Goal: Task Accomplishment & Management: Use online tool/utility

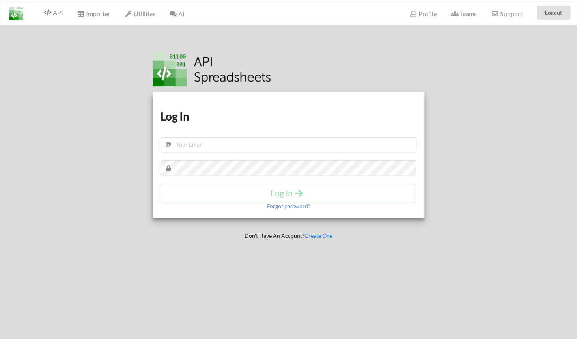
click at [184, 16] on span "AI" at bounding box center [176, 13] width 15 height 7
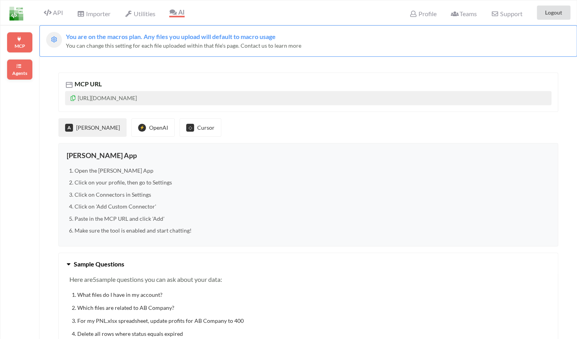
click at [28, 67] on div "Agents" at bounding box center [20, 69] width 26 height 21
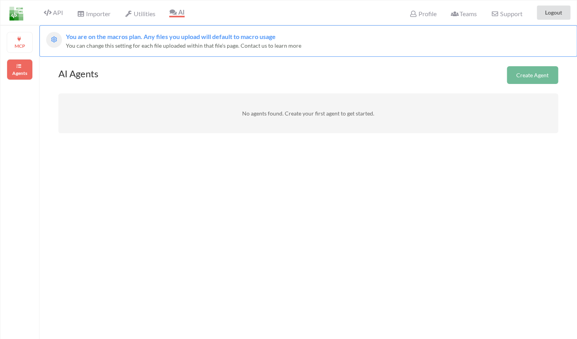
click at [543, 69] on button "Create Agent" at bounding box center [532, 75] width 51 height 18
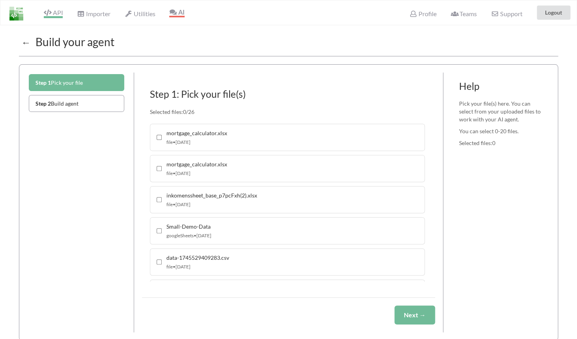
click at [61, 11] on span "API" at bounding box center [53, 13] width 19 height 9
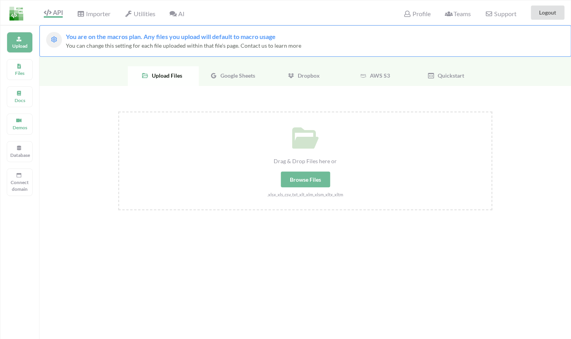
click at [316, 190] on div "Drag & Drop Files here or Browse Files .xlsx,.xls,.csv,.txt,.xlt,.xlm,.xlsm,.xl…" at bounding box center [305, 155] width 372 height 86
click at [118, 112] on input "Drag & Drop Files here or Browse Files .xlsx,.xls,.csv,.txt,.xlt,.xlm,.xlsm,.xl…" at bounding box center [118, 112] width 0 height 0
type input "C:\fakepath\Transactions_Brex_FY_2024.csv"
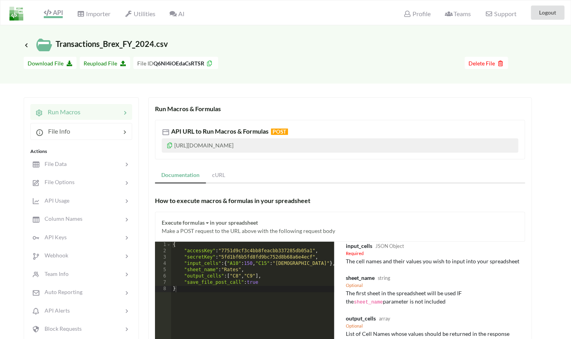
click at [60, 13] on span "API" at bounding box center [53, 13] width 19 height 9
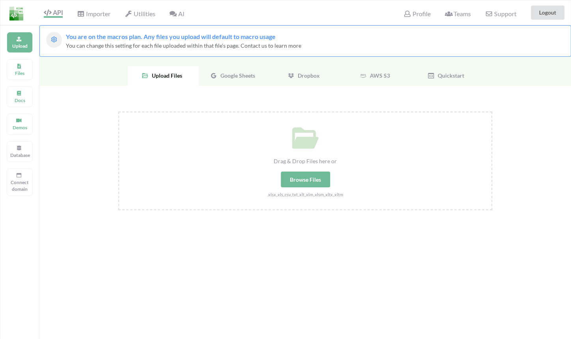
click at [302, 163] on div "Drag & Drop Files here or" at bounding box center [305, 161] width 372 height 8
click at [118, 112] on input "Drag & Drop Files here or Browse Files .xlsx,.xls,.csv,.txt,.xlt,.xlm,.xlsm,.xl…" at bounding box center [118, 112] width 0 height 0
type input "C:\fakepath\Transactions_Brex_2025-10-06.csv"
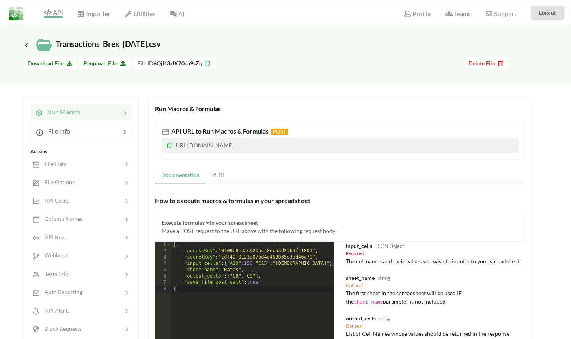
click at [52, 12] on span "API" at bounding box center [53, 13] width 19 height 9
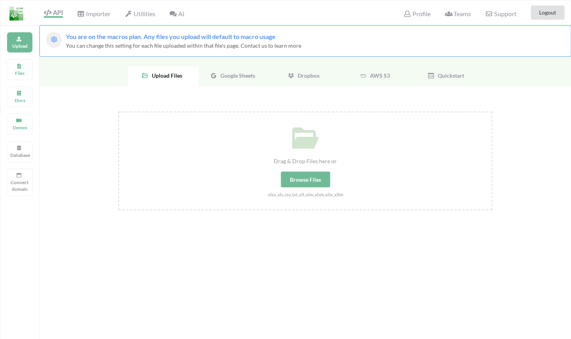
click at [312, 184] on div "Browse Files" at bounding box center [305, 180] width 49 height 16
click at [118, 112] on input "Drag & Drop Files here or Browse Files .xlsx,.xls,.csv,.txt,.xlt,.xlm,.xlsm,.xl…" at bounding box center [118, 112] width 0 height 0
type input "C:\fakepath\transactions_first_citizens_bank.xlsx"
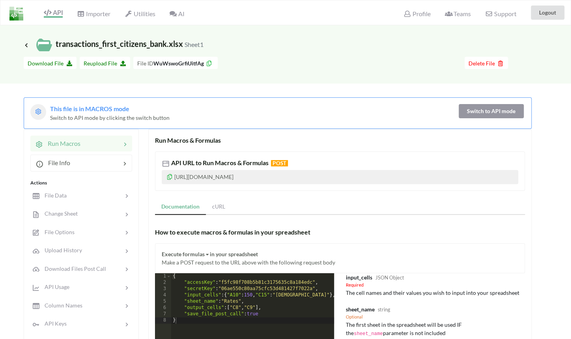
click at [52, 9] on span "API" at bounding box center [53, 12] width 19 height 7
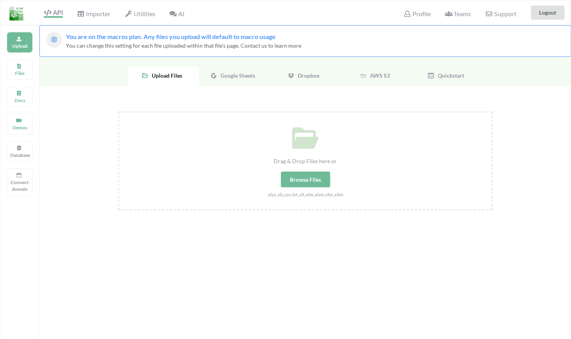
click at [303, 178] on div "Browse Files" at bounding box center [305, 180] width 49 height 16
click at [118, 112] on input "Drag & Drop Files here or Browse Files .xlsx,.xls,.csv,.txt,.xlt,.xlm,.xlsm,.xl…" at bounding box center [118, 112] width 0 height 0
type input "C:\fakepath\Brex_Expenses-2025-10-06_08-27-41.xlsx"
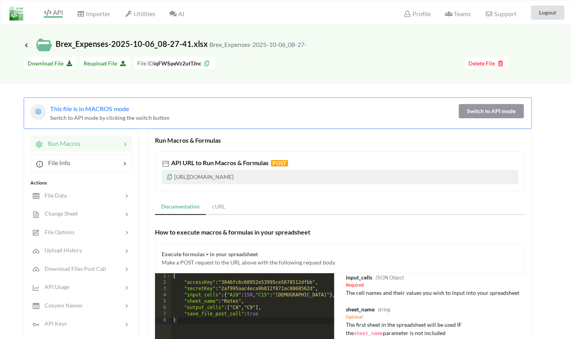
click at [49, 17] on span "API" at bounding box center [53, 13] width 19 height 9
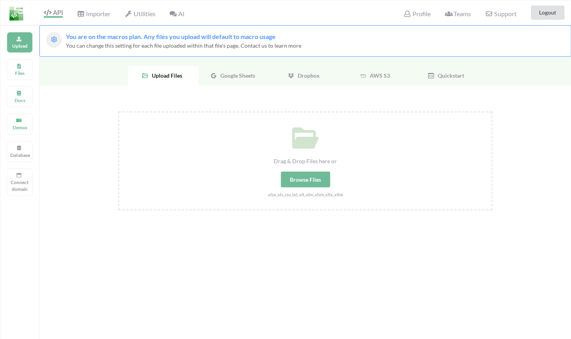
click at [301, 174] on div "Browse Files" at bounding box center [305, 180] width 49 height 16
click at [118, 112] on input "Drag & Drop Files here or Browse Files .xlsx,.xls,.csv,.txt,.xlt,.xlm,.xlsm,.xl…" at bounding box center [118, 112] width 0 height 0
type input "C:\fakepath\FY 2023 - Woyera - Income & Expenses(1).xlsx"
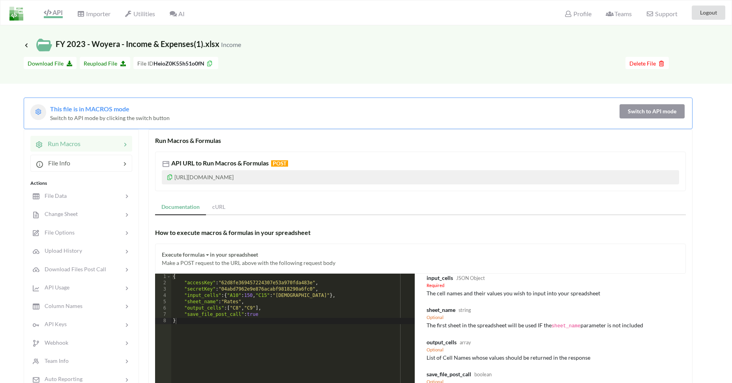
click at [60, 11] on span "API" at bounding box center [53, 13] width 19 height 9
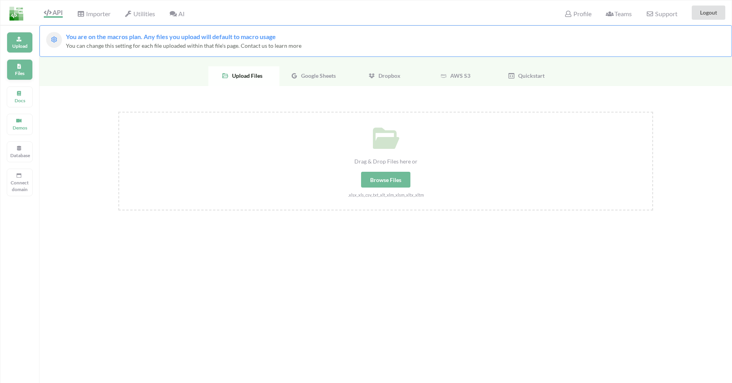
click at [19, 67] on icon at bounding box center [19, 65] width 6 height 5
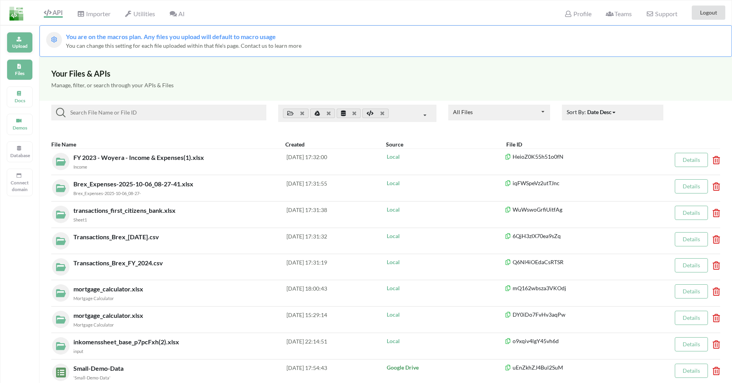
click at [16, 45] on p "Upload" at bounding box center [19, 46] width 19 height 7
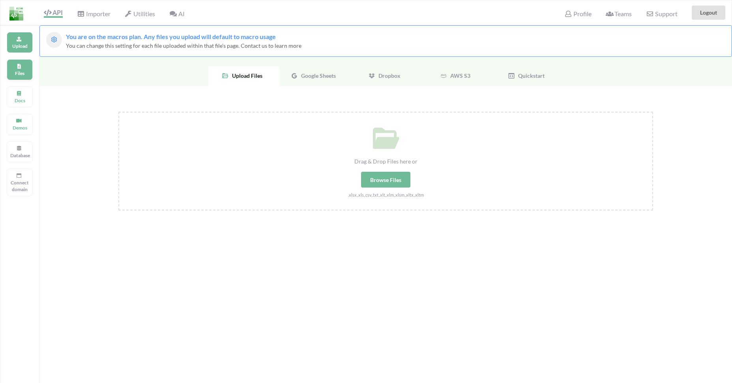
click at [15, 62] on div "Files" at bounding box center [20, 69] width 26 height 21
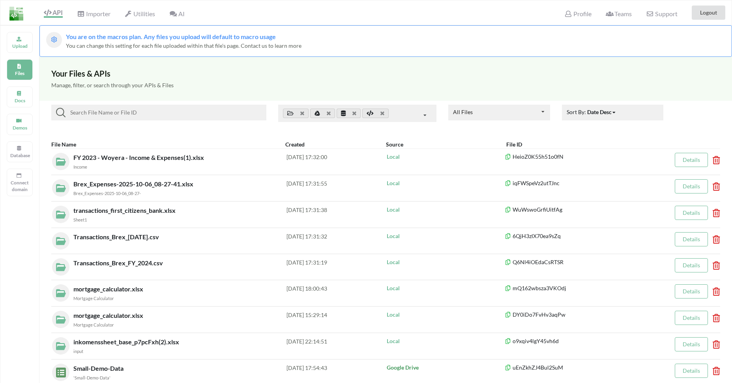
click at [183, 15] on span "AI" at bounding box center [176, 13] width 15 height 7
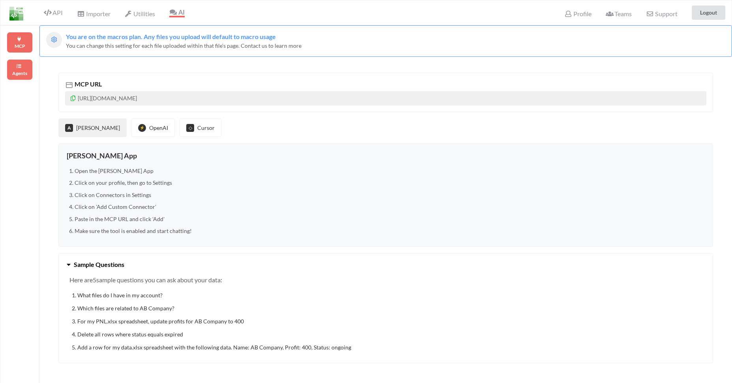
click at [18, 70] on p "Agents" at bounding box center [19, 73] width 19 height 7
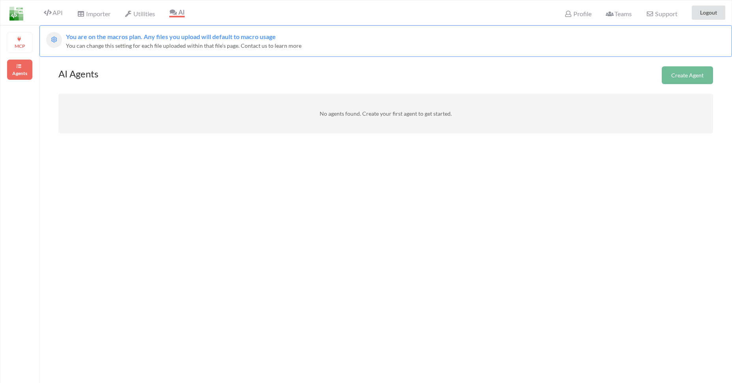
click at [577, 73] on button "Create Agent" at bounding box center [687, 75] width 51 height 18
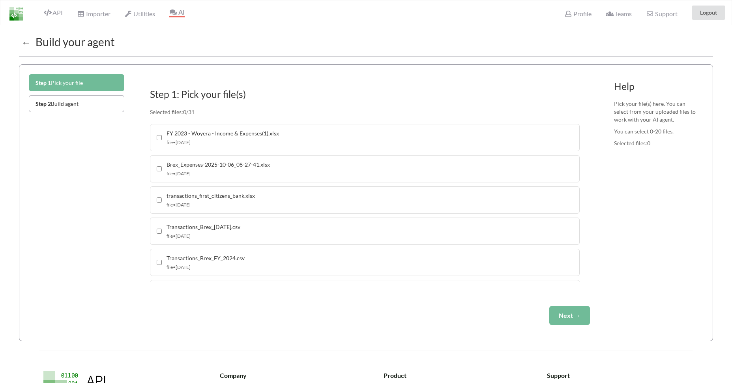
click at [162, 135] on div "FY 2023 - Woyera - Income & Expenses(1).xlsx file • [DATE]" at bounding box center [365, 137] width 430 height 27
checkbox input "true"
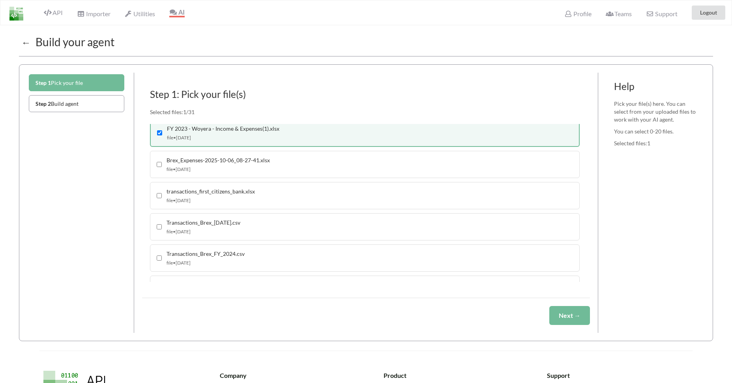
scroll to position [7, 0]
click at [157, 166] on div "Brex_Expenses-2025-10-06_08-27-41.xlsx file • 10/6/2025" at bounding box center [365, 162] width 430 height 27
checkbox input "true"
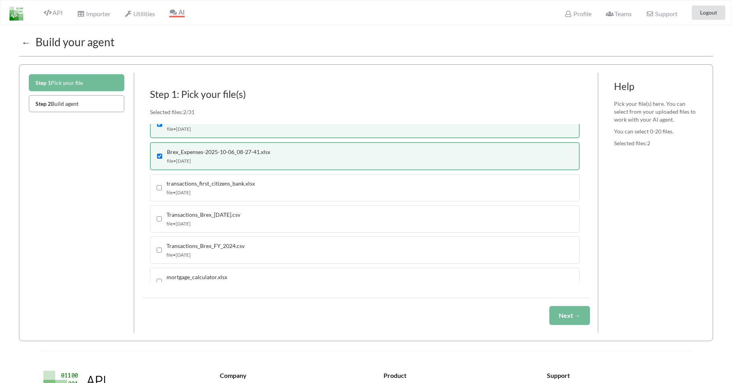
scroll to position [20, 0]
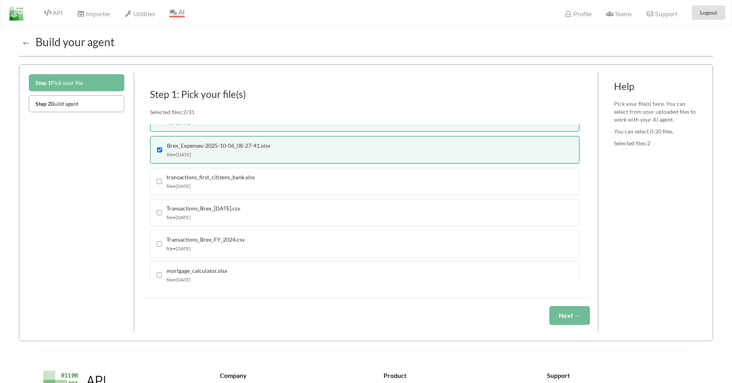
click at [156, 183] on div "transactions_first_citizens_bank.xlsx file • 10/6/2025" at bounding box center [365, 181] width 430 height 27
checkbox input "true"
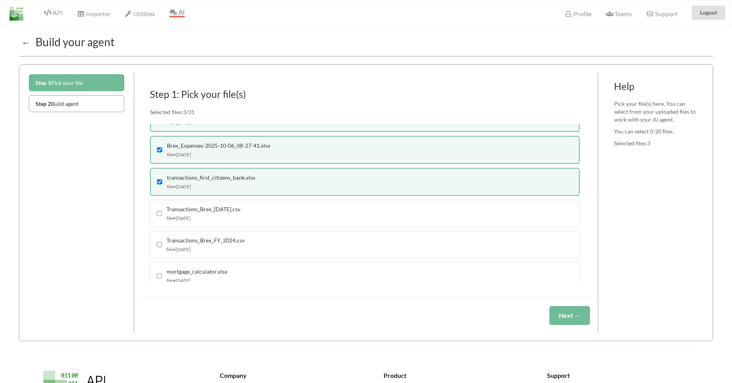
click at [157, 243] on input "checkbox" at bounding box center [159, 244] width 5 height 5
checkbox input "true"
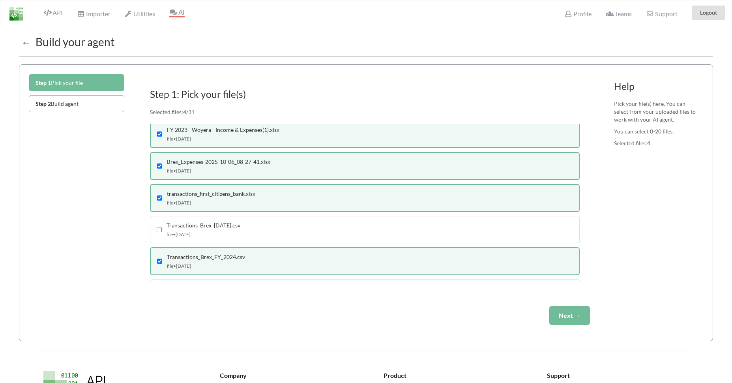
scroll to position [7, 0]
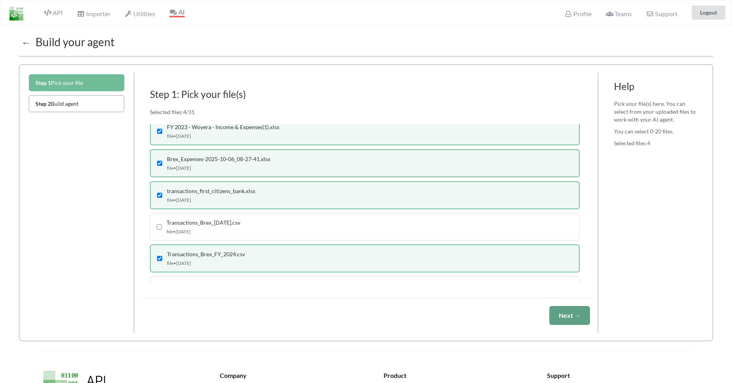
click at [565, 318] on button "Next →" at bounding box center [569, 315] width 41 height 19
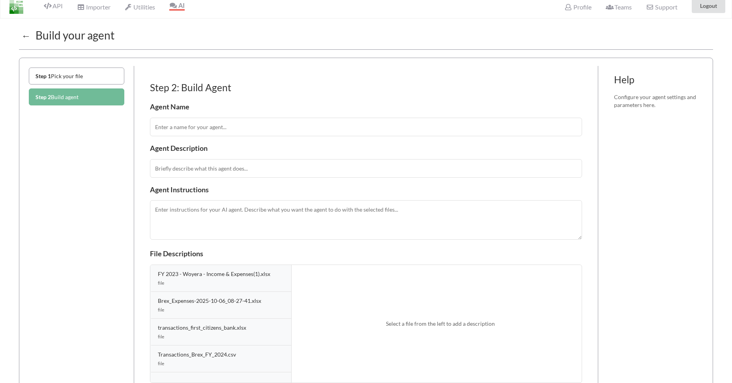
scroll to position [13, 0]
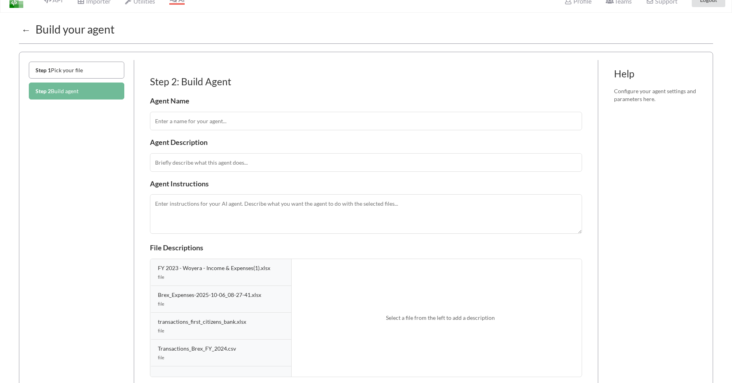
click at [246, 125] on input "text" at bounding box center [366, 121] width 432 height 19
click at [258, 124] on input "text" at bounding box center [366, 121] width 432 height 19
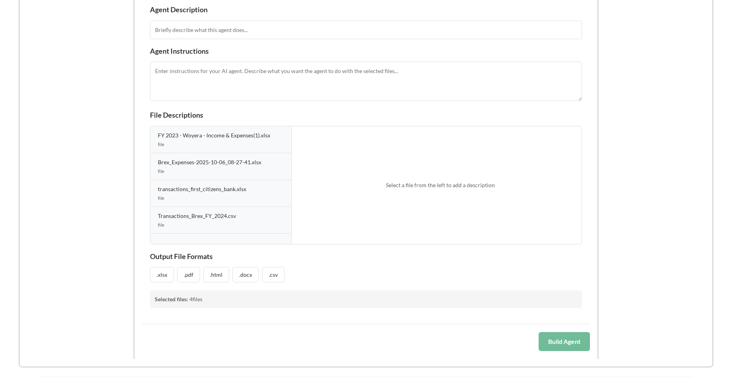
scroll to position [0, 0]
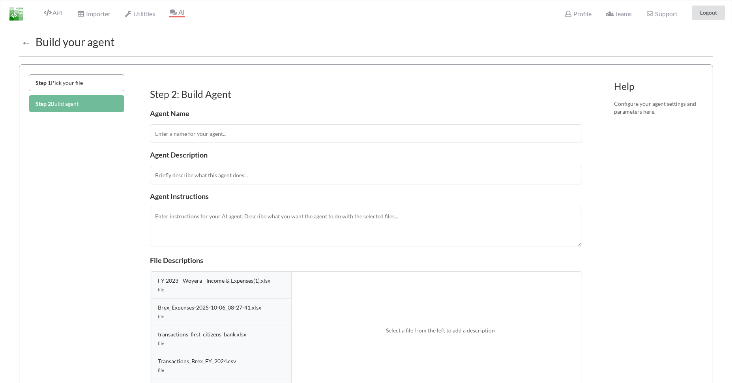
click at [204, 131] on input "text" at bounding box center [366, 133] width 432 height 19
click at [203, 142] on input "text" at bounding box center [366, 133] width 432 height 19
click at [205, 138] on input "text" at bounding box center [366, 133] width 432 height 19
click at [203, 176] on input "text" at bounding box center [366, 175] width 432 height 19
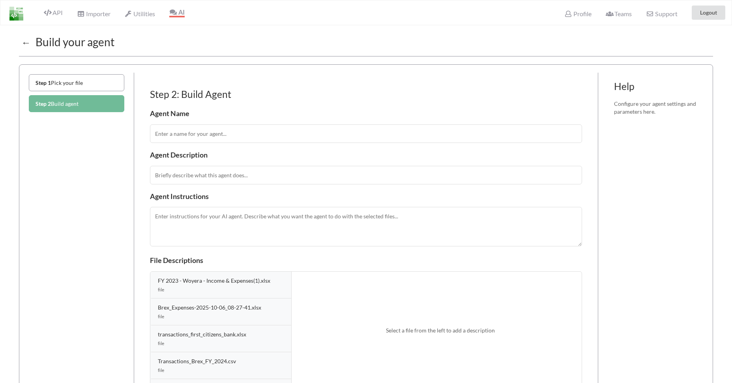
click at [221, 127] on input "text" at bounding box center [366, 133] width 432 height 19
click at [207, 184] on input "text" at bounding box center [366, 175] width 432 height 19
click at [221, 172] on input "text" at bounding box center [366, 175] width 432 height 19
click at [222, 215] on textarea at bounding box center [366, 226] width 432 height 39
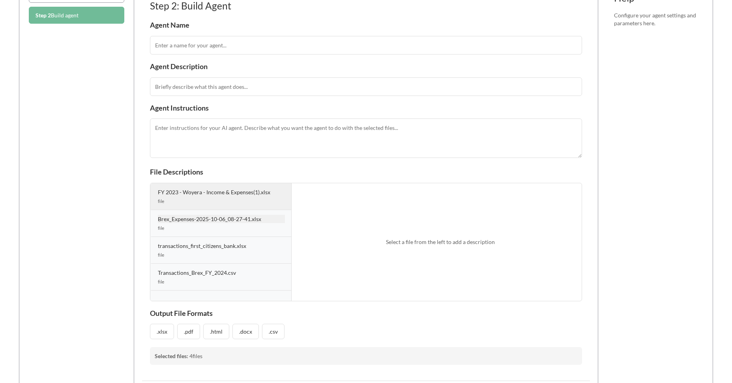
click at [228, 202] on div "file" at bounding box center [221, 201] width 127 height 7
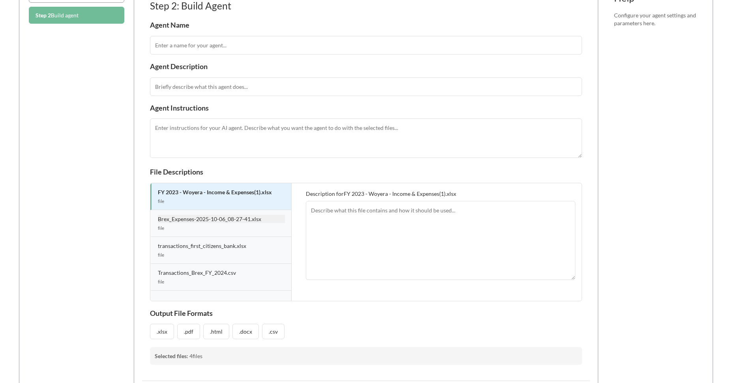
click at [384, 240] on textarea at bounding box center [440, 240] width 269 height 79
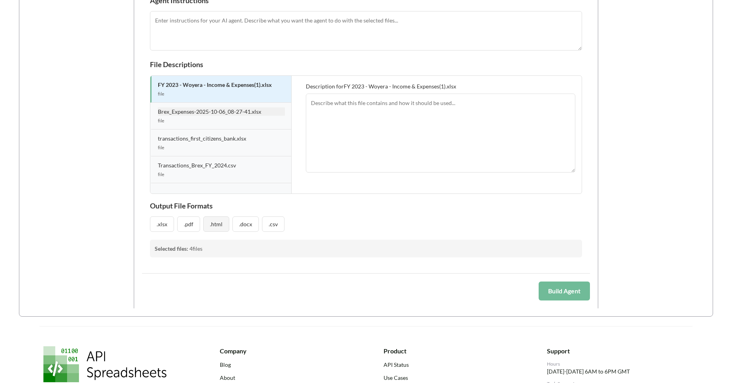
click at [218, 221] on button ".html" at bounding box center [216, 223] width 26 height 15
click at [168, 224] on button ".xlsx" at bounding box center [162, 224] width 24 height 16
click at [204, 224] on button ".html" at bounding box center [217, 224] width 27 height 16
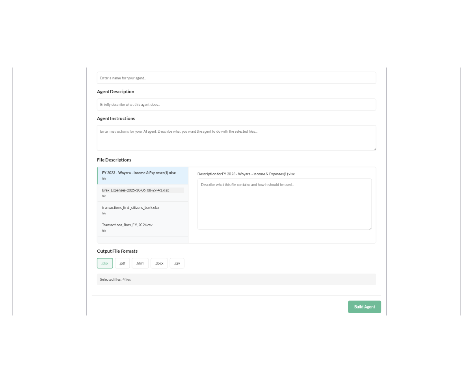
scroll to position [63, 0]
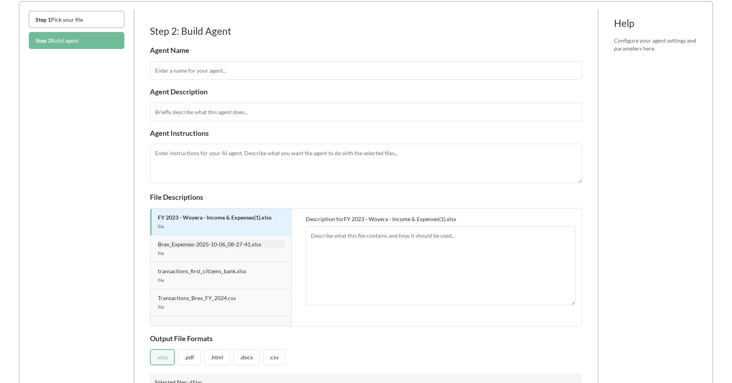
click at [228, 54] on h4 "Agent Name" at bounding box center [366, 50] width 432 height 9
click at [229, 73] on input "text" at bounding box center [366, 70] width 432 height 19
click at [224, 73] on input "text" at bounding box center [366, 70] width 432 height 19
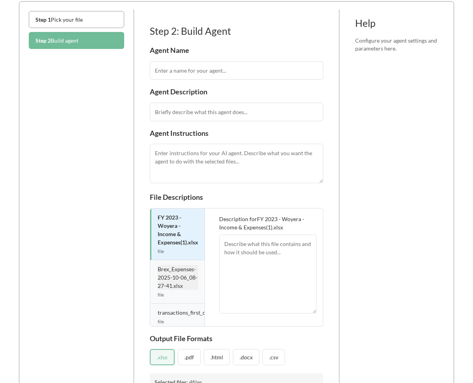
click at [233, 67] on input "text" at bounding box center [237, 70] width 174 height 19
click at [233, 73] on input "text" at bounding box center [237, 70] width 174 height 19
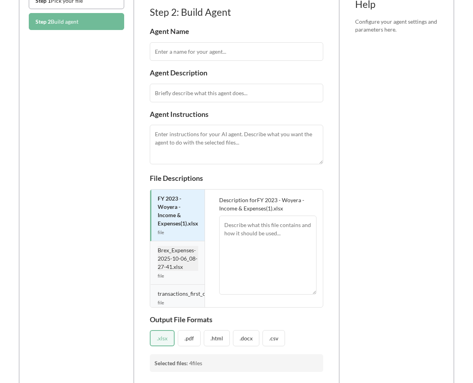
drag, startPoint x: 233, startPoint y: 73, endPoint x: 232, endPoint y: 83, distance: 9.5
click at [232, 81] on div "Agent Description" at bounding box center [237, 86] width 174 height 34
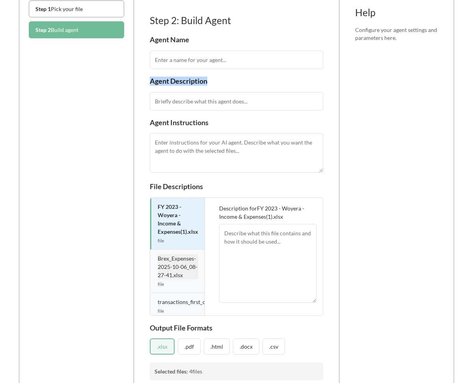
scroll to position [76, 0]
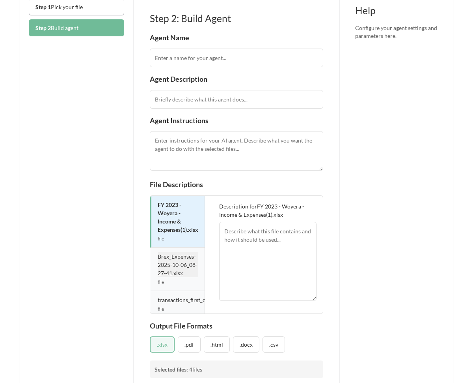
click at [244, 64] on input "text" at bounding box center [237, 58] width 174 height 19
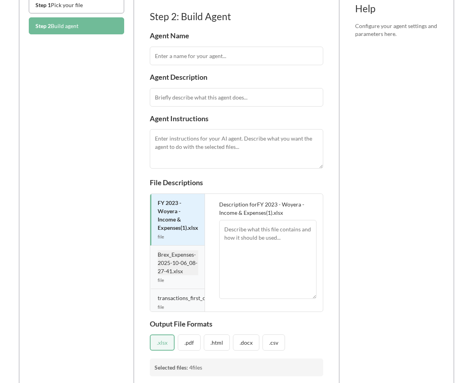
scroll to position [82, 0]
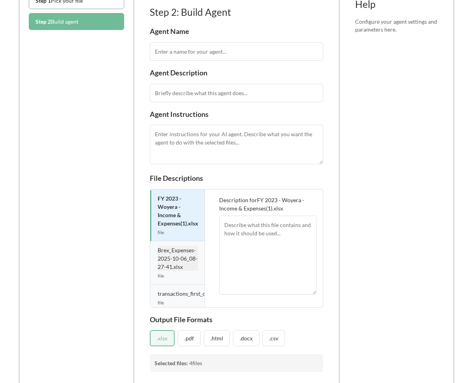
click at [262, 230] on textarea at bounding box center [267, 254] width 97 height 79
click at [225, 148] on textarea at bounding box center [237, 144] width 174 height 39
click at [395, 189] on div "Help Configure your agent settings and parameters here." at bounding box center [397, 207] width 99 height 432
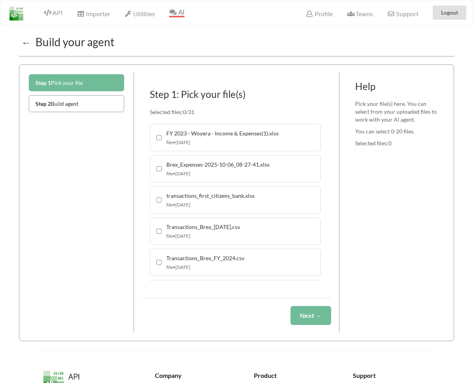
click at [159, 132] on div "FY 2023 - Woyera - Income & Expenses(1).xlsx file • [DATE]" at bounding box center [235, 137] width 171 height 27
checkbox input "true"
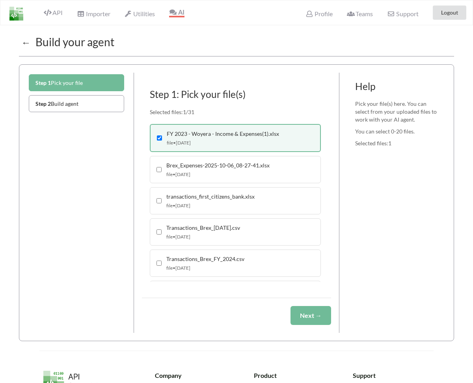
click at [160, 168] on input "checkbox" at bounding box center [159, 169] width 5 height 5
checkbox input "true"
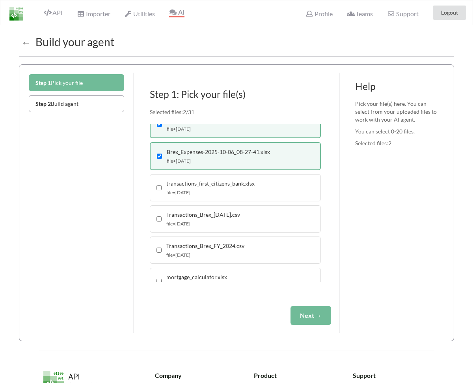
scroll to position [16, 0]
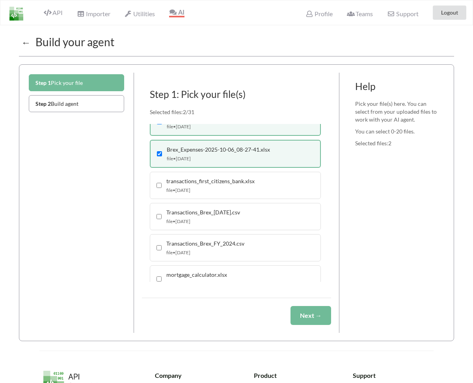
click at [159, 184] on input "checkbox" at bounding box center [159, 185] width 5 height 5
checkbox input "true"
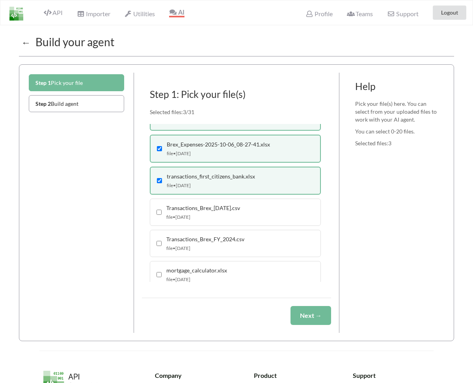
scroll to position [34, 0]
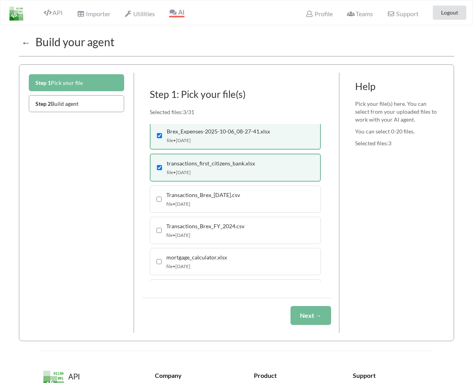
click at [158, 226] on div "Transactions_Brex_FY_2024.csv file • [DATE]" at bounding box center [235, 230] width 171 height 27
checkbox input "true"
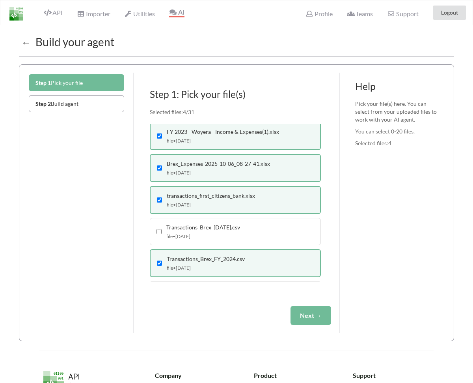
scroll to position [0, 0]
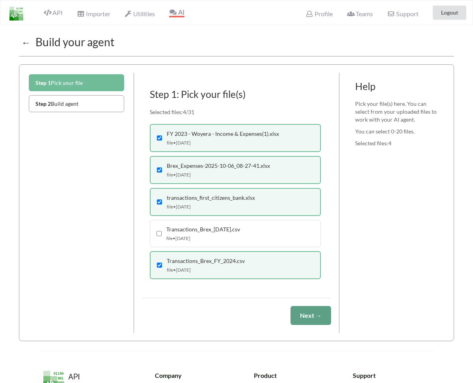
click at [324, 310] on button "Next →" at bounding box center [311, 315] width 41 height 19
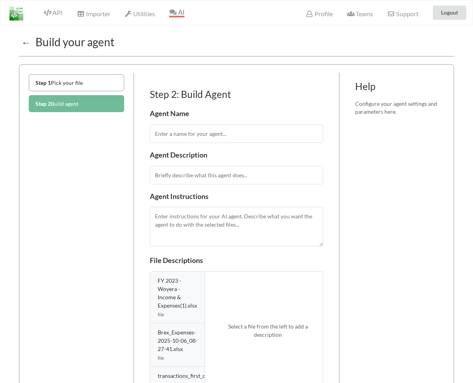
click at [248, 134] on input "text" at bounding box center [237, 133] width 174 height 19
type textarea "q"
click at [236, 135] on input "text" at bounding box center [237, 133] width 174 height 19
type input "a"
click at [103, 76] on button "Step 1 Pick your file" at bounding box center [76, 82] width 95 height 17
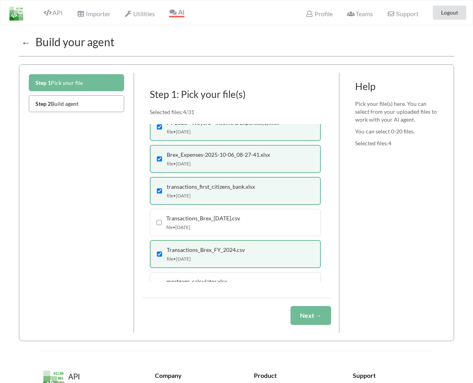
scroll to position [11, 0]
click at [310, 312] on button "Next →" at bounding box center [311, 315] width 41 height 19
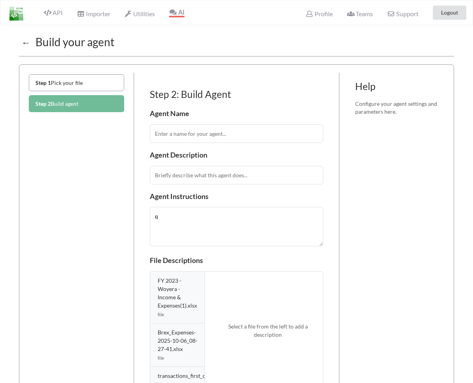
click at [203, 129] on input "text" at bounding box center [237, 133] width 174 height 19
type input "Tax FY 2024 Generation"
type input "The agent looks at expenses and revenue streams exported from 2 different banks…"
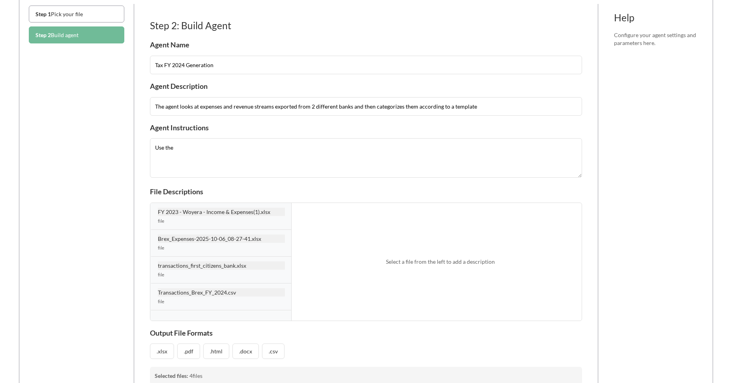
scroll to position [59, 0]
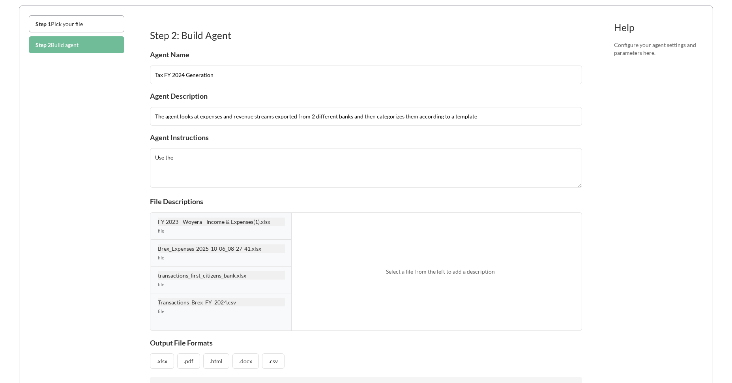
click at [271, 171] on textarea "Use the" at bounding box center [366, 167] width 432 height 39
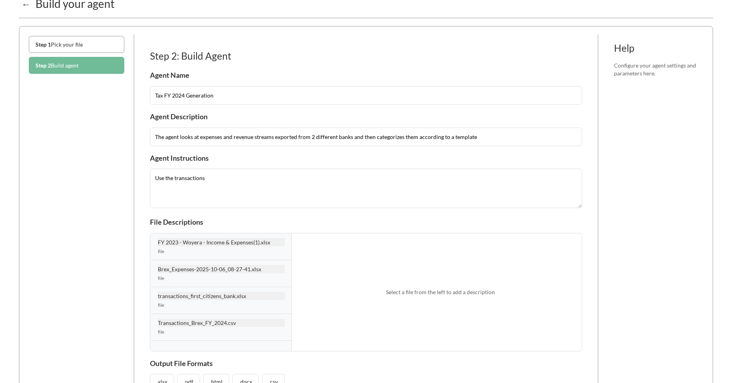
scroll to position [43, 0]
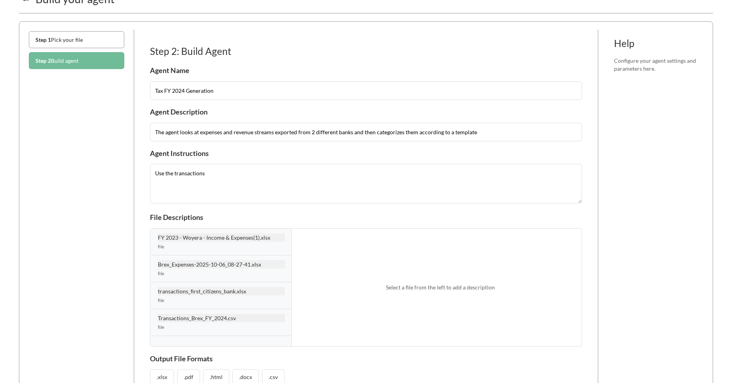
click at [243, 181] on textarea "Use the transactions" at bounding box center [366, 183] width 432 height 39
click at [201, 174] on textarea "Use the transactions" at bounding box center [366, 183] width 432 height 39
click at [212, 174] on textarea "Use the transactions" at bounding box center [366, 183] width 432 height 39
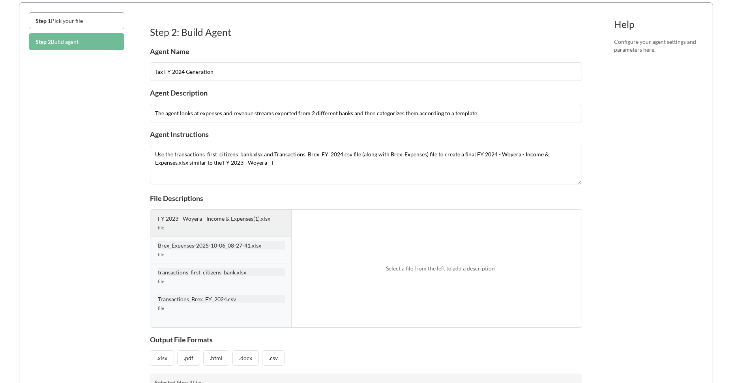
drag, startPoint x: 461, startPoint y: 152, endPoint x: 468, endPoint y: 153, distance: 7.5
click at [460, 152] on textarea "Use the transactions_first_citizens_bank.xlsx and Transactions_Brex_FY_2024.csv…" at bounding box center [366, 164] width 432 height 39
click at [365, 163] on textarea "Use the transactions_first_citizens_bank.xlsx and Transactions_Brex_FY_2024.csv…" at bounding box center [366, 164] width 432 height 39
click at [453, 162] on textarea "Use the transactions_first_citizens_bank.xlsx and Transactions_Brex_FY_2024.csv…" at bounding box center [366, 164] width 432 height 39
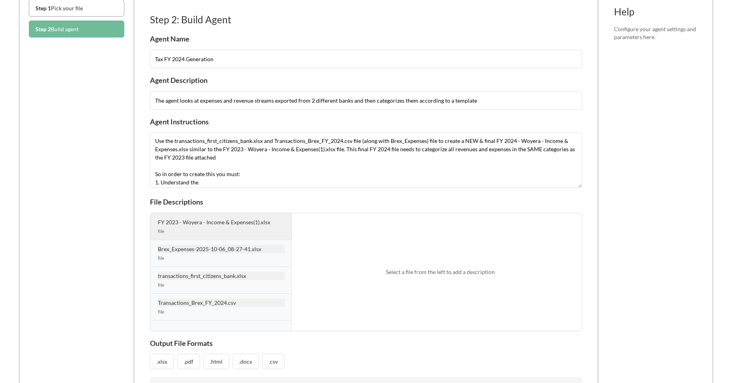
scroll to position [0, 0]
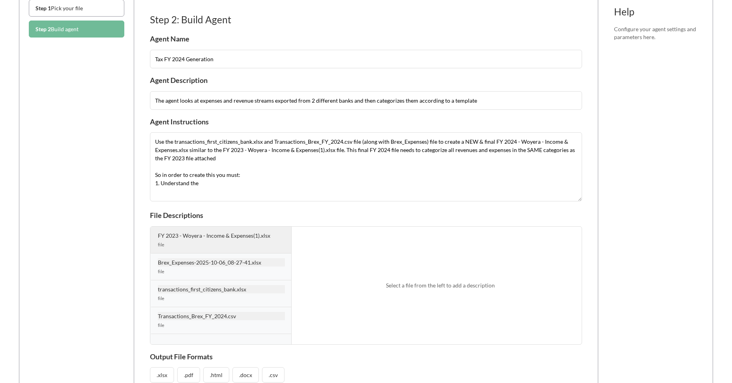
drag, startPoint x: 579, startPoint y: 169, endPoint x: 432, endPoint y: 189, distance: 147.6
click at [473, 199] on textarea "Use the transactions_first_citizens_bank.xlsx and Transactions_Brex_FY_2024.csv…" at bounding box center [366, 166] width 432 height 69
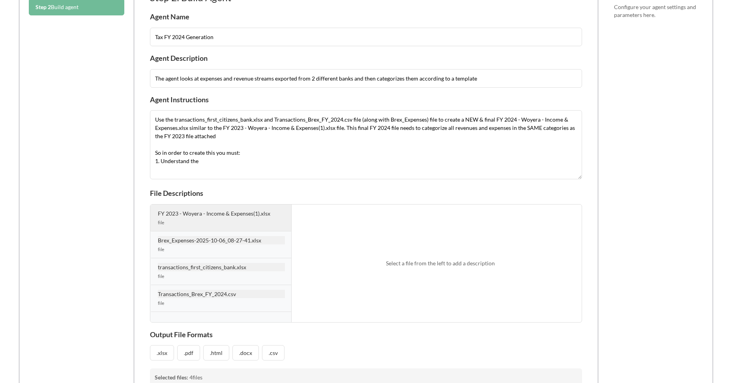
scroll to position [93, 0]
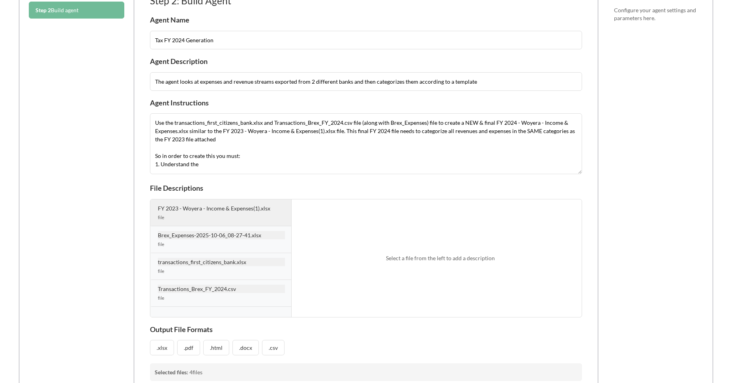
drag, startPoint x: 579, startPoint y: 181, endPoint x: 551, endPoint y: 167, distance: 31.1
click at [473, 173] on textarea "Use the transactions_first_citizens_bank.xlsx and Transactions_Brex_FY_2024.csv…" at bounding box center [366, 143] width 432 height 61
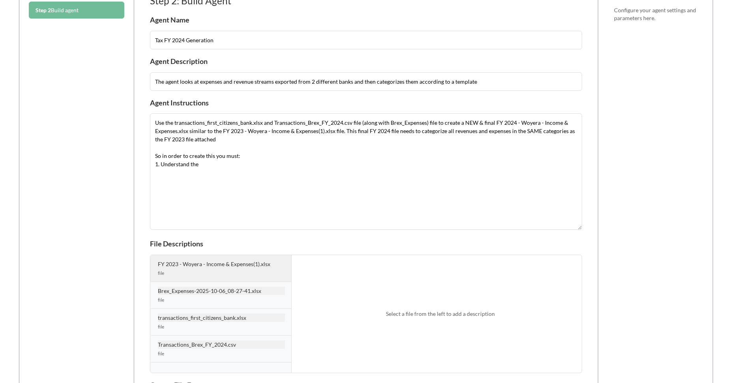
drag, startPoint x: 578, startPoint y: 172, endPoint x: 579, endPoint y: 227, distance: 55.2
click at [473, 227] on textarea "Use the transactions_first_citizens_bank.xlsx and Transactions_Brex_FY_2024.csv…" at bounding box center [366, 171] width 432 height 116
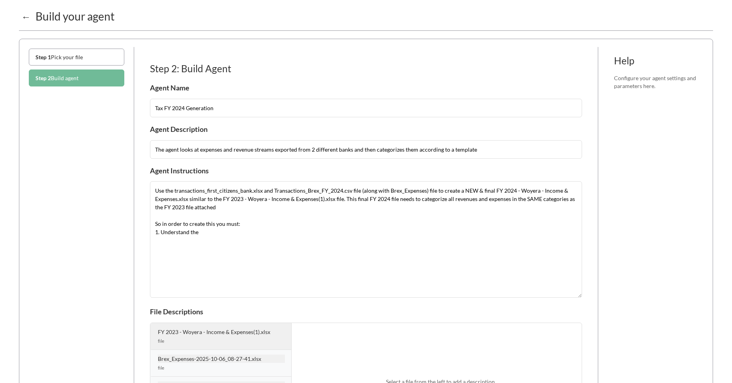
scroll to position [50, 0]
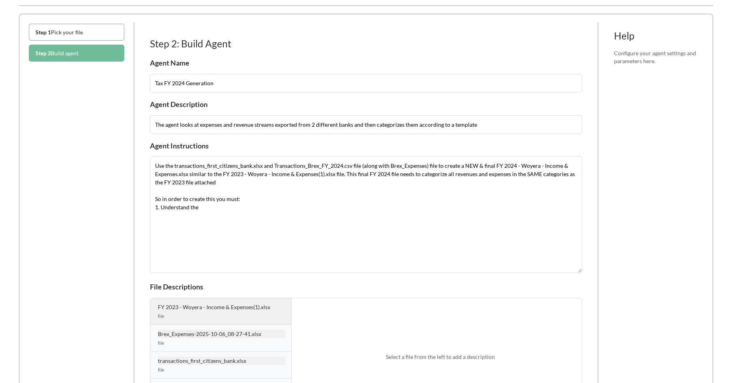
click at [335, 223] on textarea "Use the transactions_first_citizens_bank.xlsx and Transactions_Brex_FY_2024.csv…" at bounding box center [366, 214] width 432 height 116
click at [309, 196] on textarea "Use the transactions_first_citizens_bank.xlsx and Transactions_Brex_FY_2024.csv…" at bounding box center [366, 214] width 432 height 116
click at [258, 210] on textarea "Use the transactions_first_citizens_bank.xlsx and Transactions_Brex_FY_2024.csv…" at bounding box center [366, 214] width 432 height 116
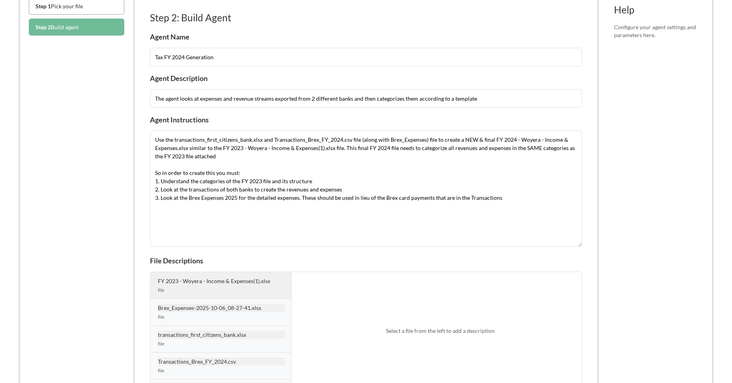
scroll to position [101, 0]
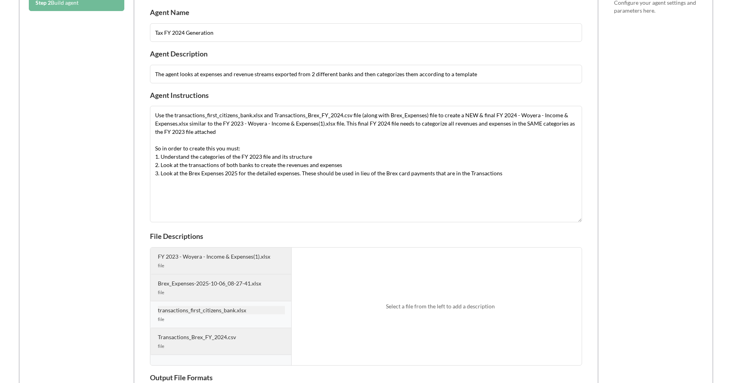
click at [473, 181] on textarea "Use the transactions_first_citizens_bank.xlsx and Transactions_Brex_FY_2024.csv…" at bounding box center [366, 164] width 432 height 116
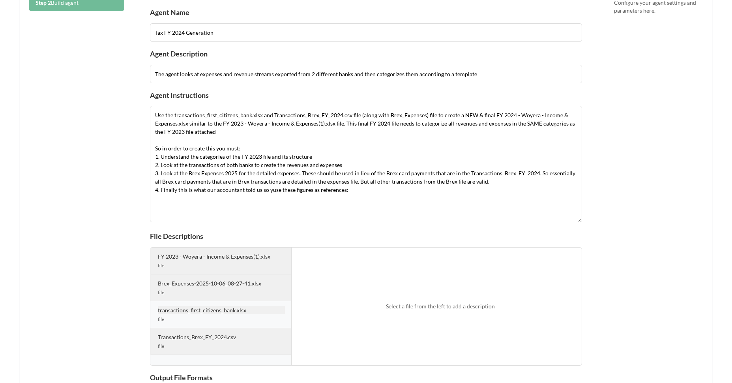
paste textarea "the ending cash balance of 2023 was $46,643.52 and ending cash balance of 2024 …"
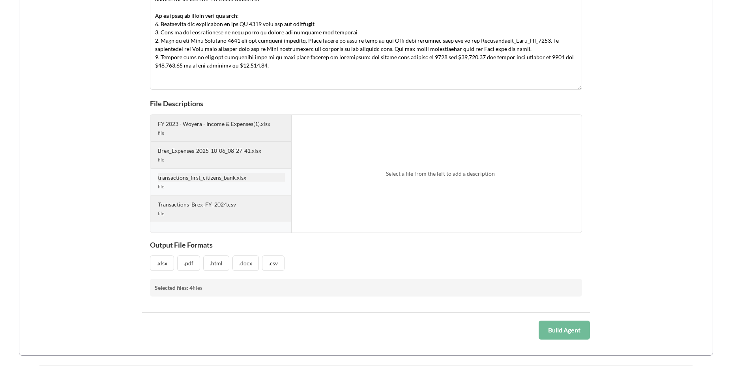
scroll to position [341, 0]
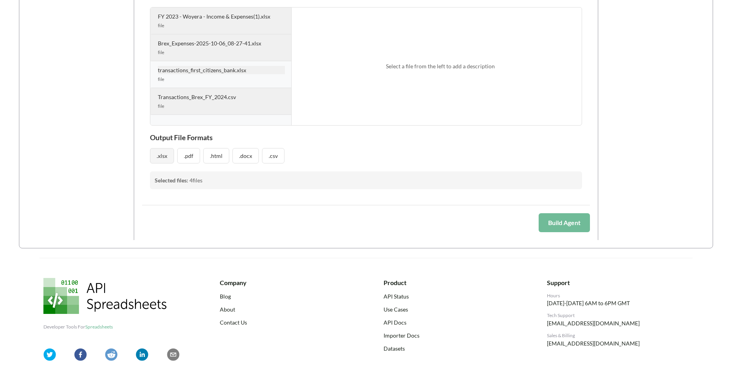
type textarea "Use the transactions_first_citizens_bank.xlsx and Transactions_Brex_FY_2024.csv…"
click at [163, 154] on button ".xlsx" at bounding box center [162, 155] width 24 height 15
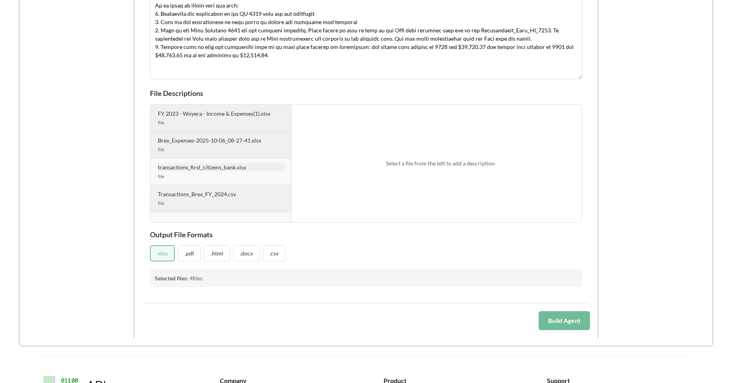
scroll to position [215, 0]
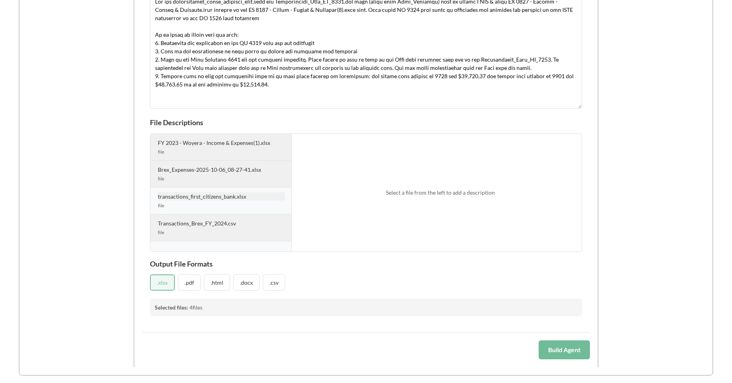
click at [259, 154] on div "file" at bounding box center [221, 151] width 127 height 7
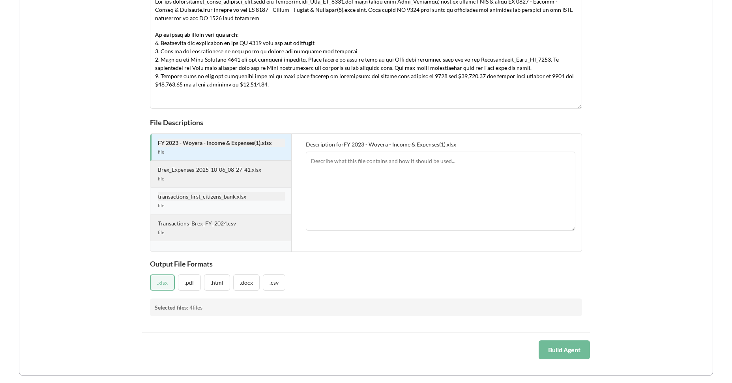
click at [472, 183] on textarea at bounding box center [440, 190] width 269 height 79
click at [351, 169] on textarea "The previous year's tax file to use for refrence to understand the structure an…" at bounding box center [440, 190] width 269 height 79
type textarea "The previous year's tax file to use for refrence to understand the structure an…"
click at [245, 172] on div "Brex_Expenses-2025-10-06_08-27-41.xlsx" at bounding box center [221, 169] width 127 height 8
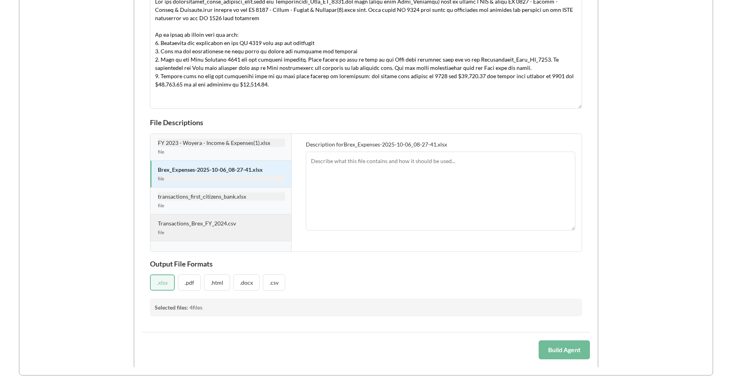
click at [336, 175] on textarea at bounding box center [440, 190] width 269 height 79
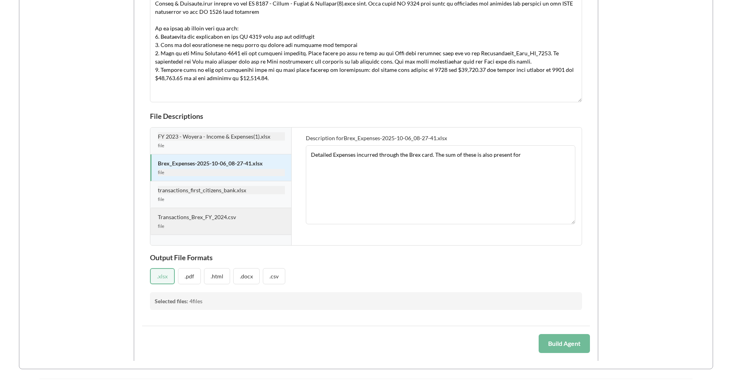
drag, startPoint x: 525, startPoint y: 168, endPoint x: 432, endPoint y: 152, distance: 93.6
click at [432, 152] on textarea "Detailed Expenses incurred through the Brex card. The sum of these is also pres…" at bounding box center [440, 184] width 269 height 79
click at [448, 153] on textarea "Detailed Expenses incurred through the Brex card. These are also present in the…" at bounding box center [440, 184] width 269 height 79
type textarea "Detailed Expenses incurred through the Brex card. The sum of these are also pre…"
click at [239, 198] on div "file" at bounding box center [221, 199] width 127 height 7
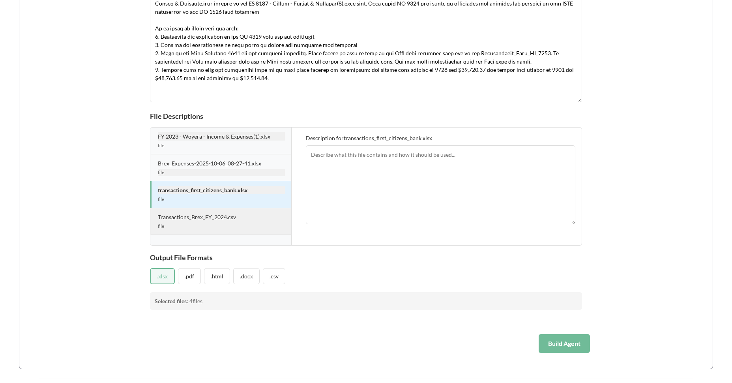
click at [370, 186] on textarea at bounding box center [440, 184] width 269 height 79
type textarea "Transactions from the First CItizens Bank"
click at [223, 236] on div "FY 2023 - Woyera - Income & Expenses(1).xlsx file Brex_Expenses-2025-10-06_08-2…" at bounding box center [220, 186] width 141 height 118
click at [170, 229] on div "Transactions_Brex_FY_2024.csv file" at bounding box center [220, 221] width 141 height 27
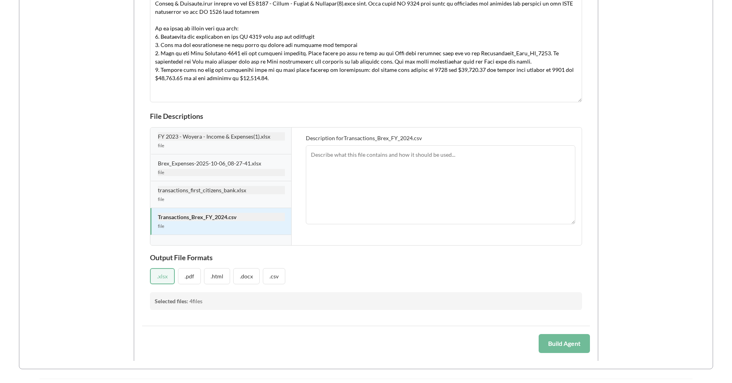
click at [366, 186] on textarea at bounding box center [440, 184] width 269 height 79
paste textarea "Detailed Expenses incurred through the Brex card. The sum of these are also pre…"
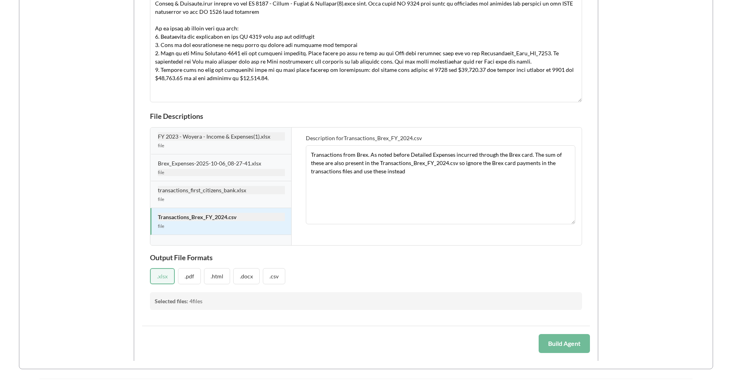
click at [411, 154] on textarea "Transactions from Brex. As noted before Detailed Expenses incurred through the …" at bounding box center [440, 184] width 269 height 79
drag, startPoint x: 526, startPoint y: 153, endPoint x: 543, endPoint y: 154, distance: 17.4
click at [473, 154] on textarea "Transactions from Brex. As noted before the detailed Expenses incurred through …" at bounding box center [440, 184] width 269 height 79
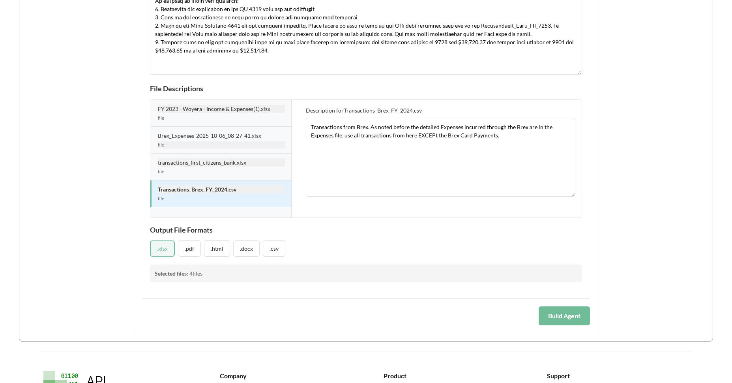
scroll to position [271, 0]
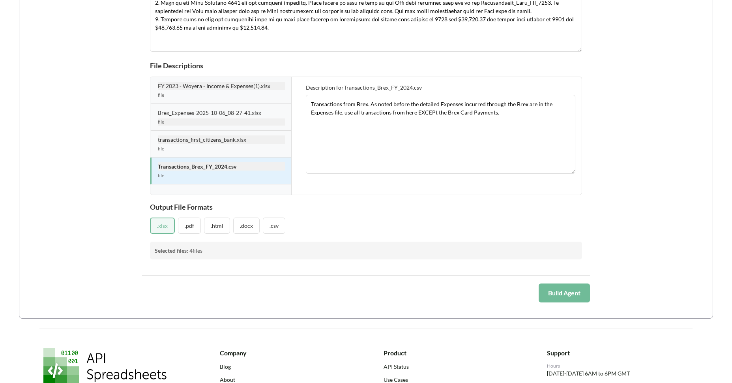
type textarea "Transactions from Brex. As noted before the detailed Expenses incurred through …"
click at [473, 296] on button "Build Agent" at bounding box center [563, 292] width 51 height 19
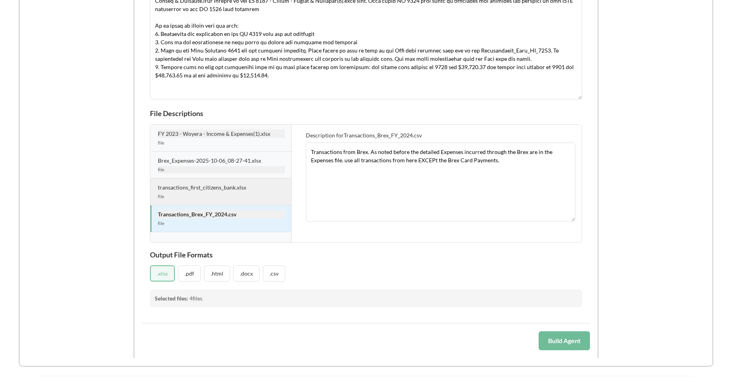
scroll to position [252, 0]
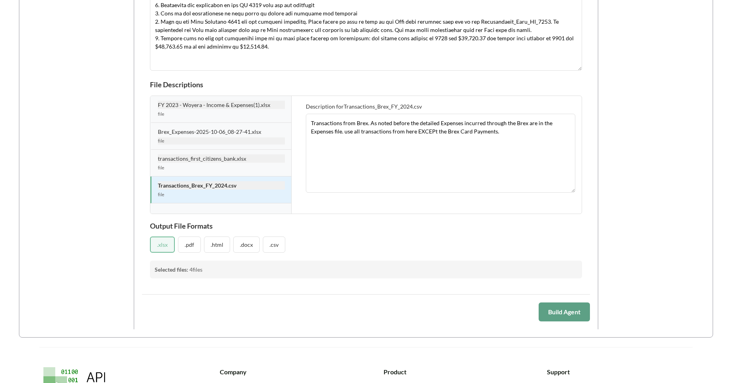
click at [473, 309] on button "Build Agent" at bounding box center [563, 311] width 51 height 19
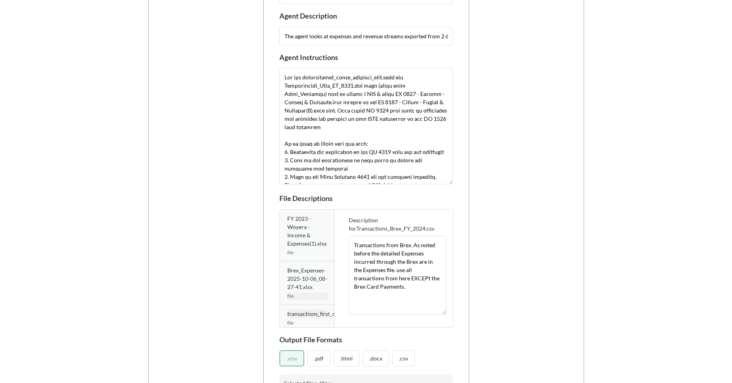
scroll to position [0, 0]
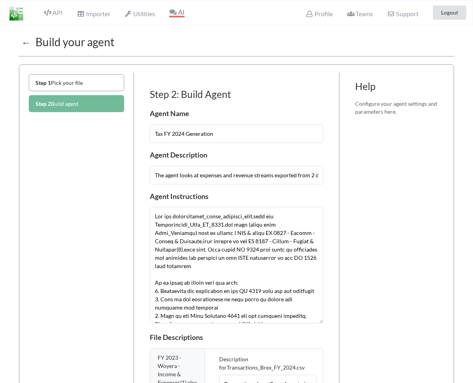
click at [28, 45] on button "←" at bounding box center [26, 42] width 14 height 15
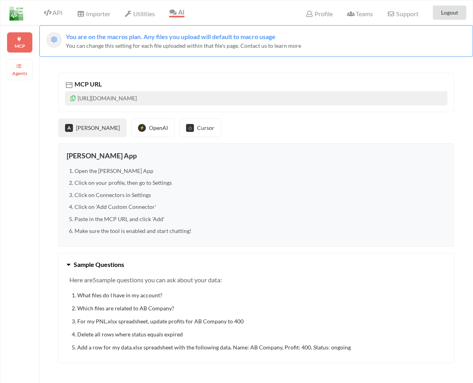
click at [221, 174] on li "Open the [PERSON_NAME] App" at bounding box center [261, 170] width 372 height 9
click at [35, 71] on div "MCP Agents" at bounding box center [19, 216] width 39 height 383
click at [26, 72] on p "Agents" at bounding box center [19, 73] width 19 height 7
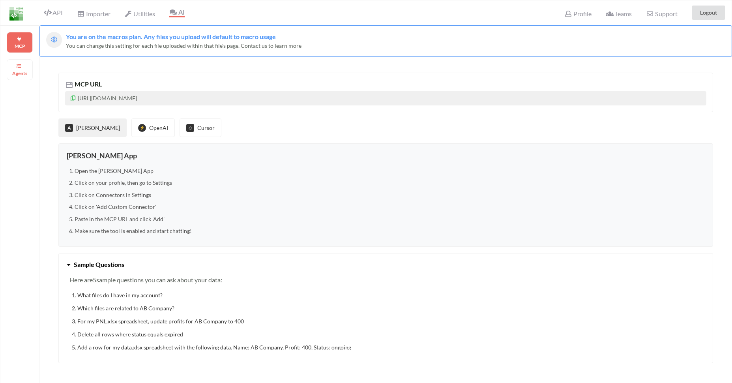
click at [24, 72] on p "Agents" at bounding box center [19, 73] width 19 height 7
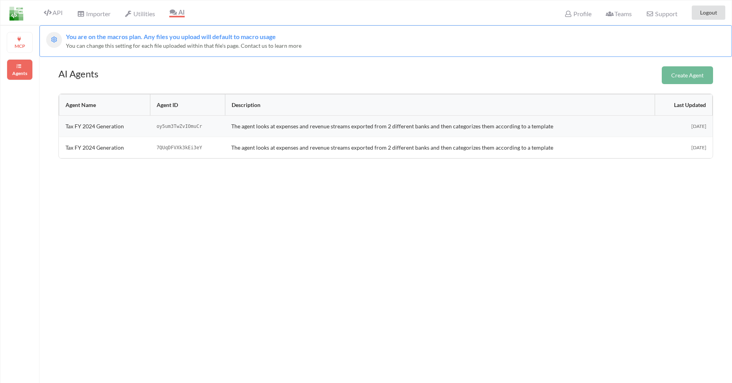
click at [166, 126] on td "oy5um3TwZvIOmuCr" at bounding box center [187, 126] width 75 height 21
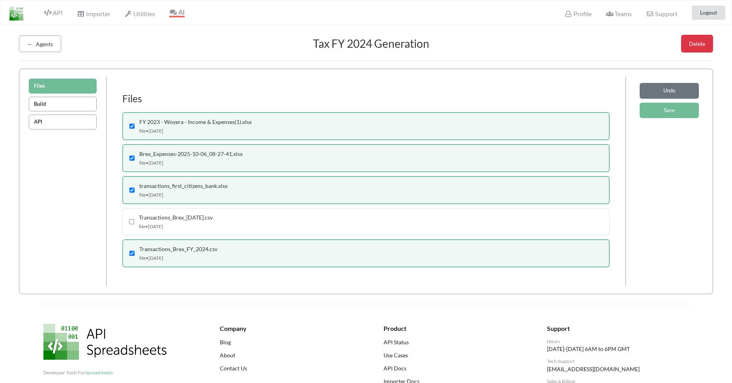
click at [79, 104] on button "Build" at bounding box center [63, 104] width 68 height 15
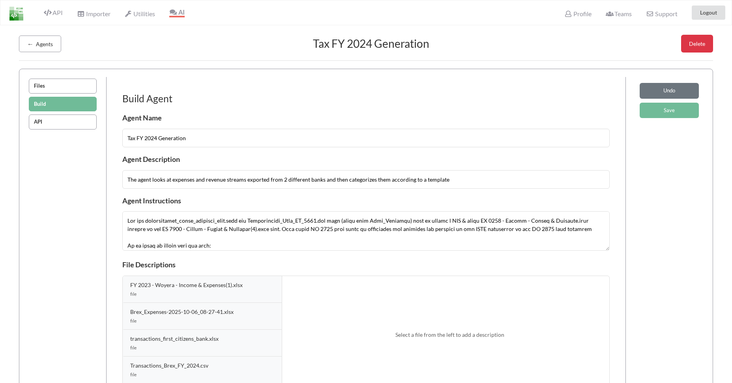
click at [74, 123] on button "API" at bounding box center [63, 121] width 68 height 15
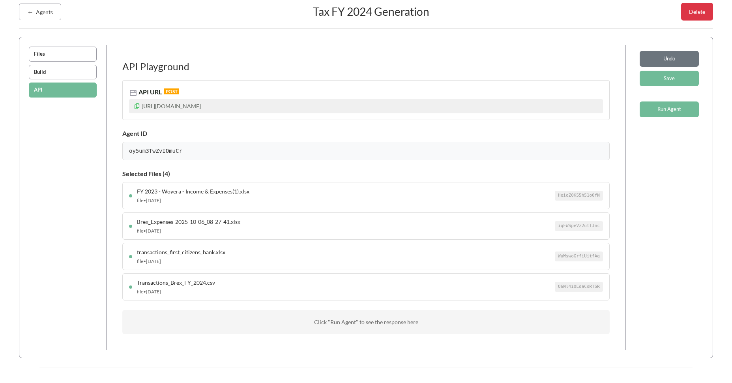
scroll to position [32, 0]
click at [674, 112] on button "Run Agent" at bounding box center [668, 110] width 59 height 16
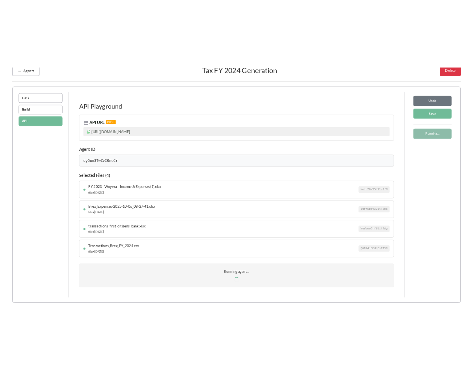
scroll to position [38, 0]
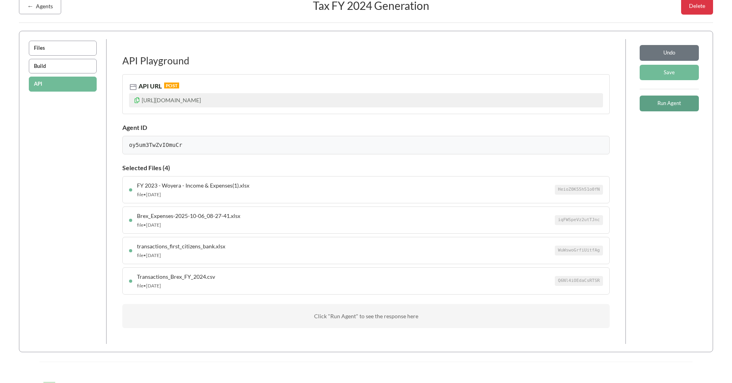
click at [333, 310] on div "Click "Run Agent" to see the response here" at bounding box center [365, 316] width 487 height 24
click at [346, 325] on div "Click "Run Agent" to see the response here" at bounding box center [365, 316] width 487 height 24
click at [346, 322] on div "Click "Run Agent" to see the response here" at bounding box center [365, 316] width 487 height 24
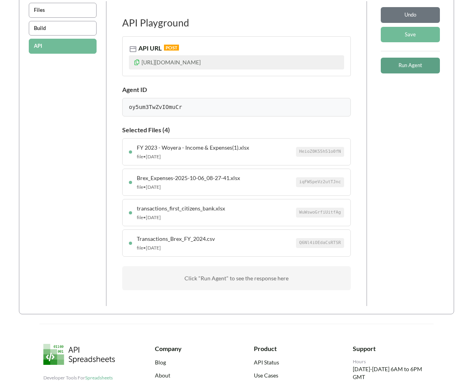
scroll to position [120, 0]
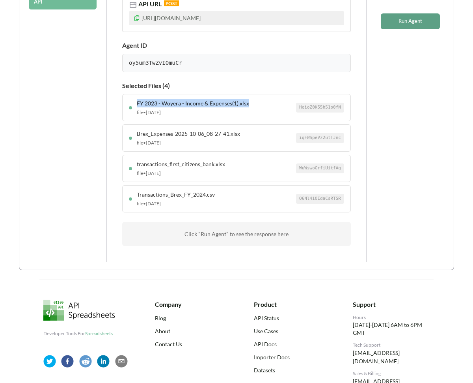
drag, startPoint x: 249, startPoint y: 103, endPoint x: 141, endPoint y: 104, distance: 107.3
click at [134, 103] on div "FY 2023 - Woyera - Income & Expenses(1).xlsx file • 10/6/2025 HeioZ0K55h51o0fN" at bounding box center [236, 107] width 229 height 27
copy div "FY 2023 - Woyera - Income & Expenses(1).xlsx"
click at [196, 196] on div "Transactions_Brex_FY_2024.csv" at bounding box center [216, 194] width 159 height 8
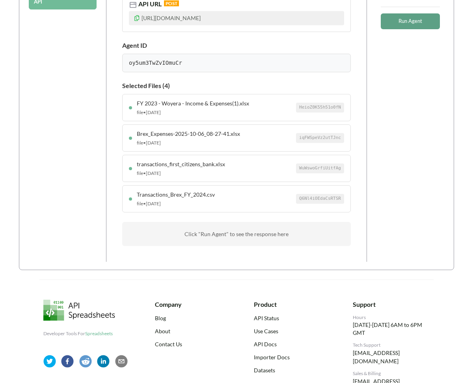
click at [196, 196] on div "Transactions_Brex_FY_2024.csv" at bounding box center [216, 194] width 159 height 8
click at [224, 161] on div "transactions_first_citizens_bank.xlsx" at bounding box center [216, 164] width 159 height 8
drag, startPoint x: 229, startPoint y: 163, endPoint x: 134, endPoint y: 165, distance: 94.7
click at [134, 165] on div "transactions_first_citizens_bank.xlsx file • 10/6/2025 WuWswoGrfiUitfAg" at bounding box center [236, 168] width 229 height 27
copy div "transactions_first_citizens_bank.xlsx"
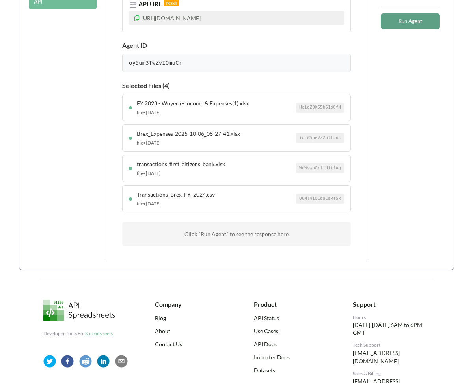
click at [183, 134] on div "Brex_Expenses-2025-10-06_08-27-41.xlsx" at bounding box center [216, 133] width 159 height 8
